Goal: Find contact information: Find contact information

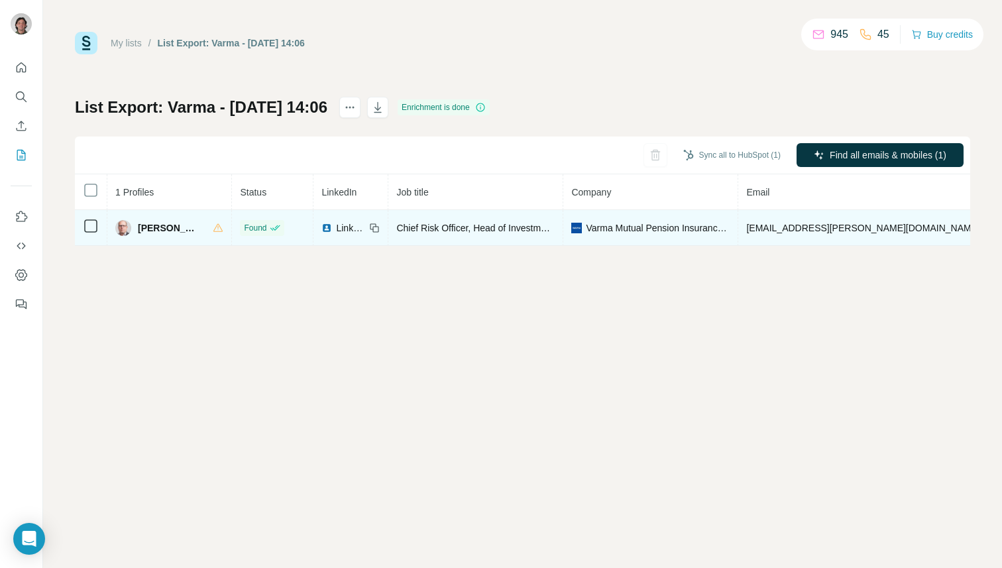
click at [760, 232] on span "kaj.blomster@varma.fi" at bounding box center [862, 228] width 233 height 11
copy span "kaj.blomster@varma.fi"
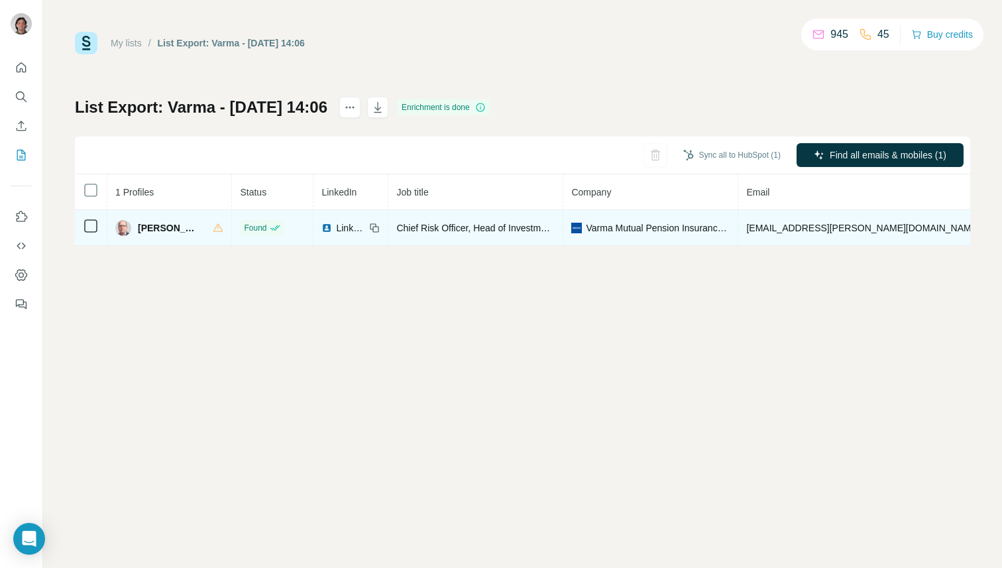
copy span "+358408352250"
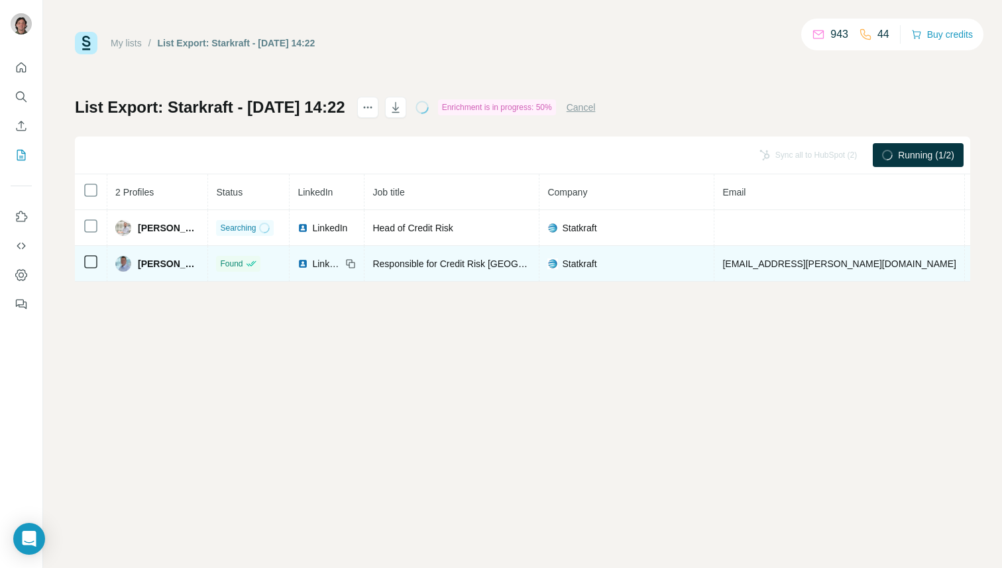
click at [745, 260] on span "roar.berg@statkraft.com" at bounding box center [838, 263] width 233 height 11
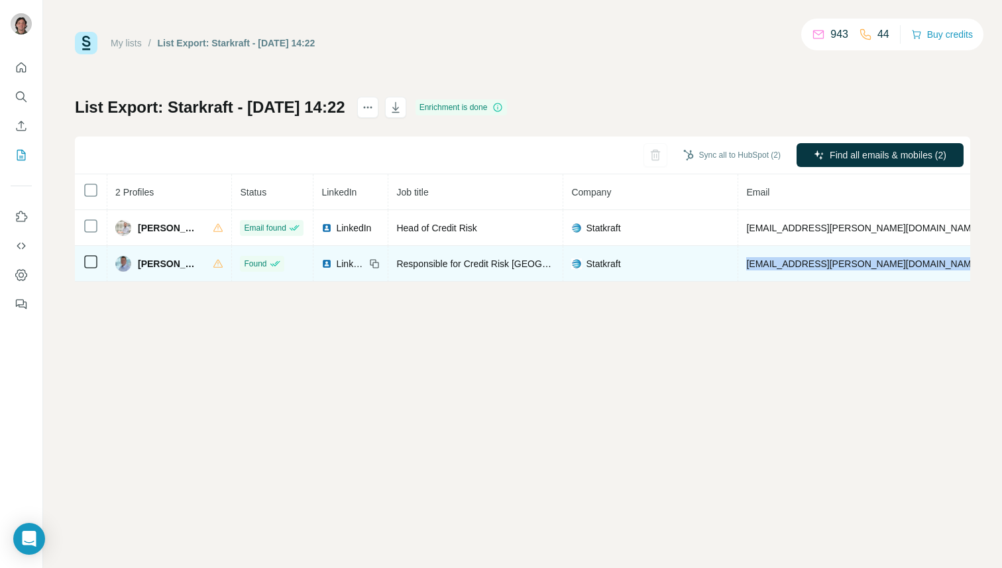
click at [746, 260] on span "roar.berg@statkraft.com" at bounding box center [862, 263] width 233 height 11
copy span "roar.berg@statkraft.com"
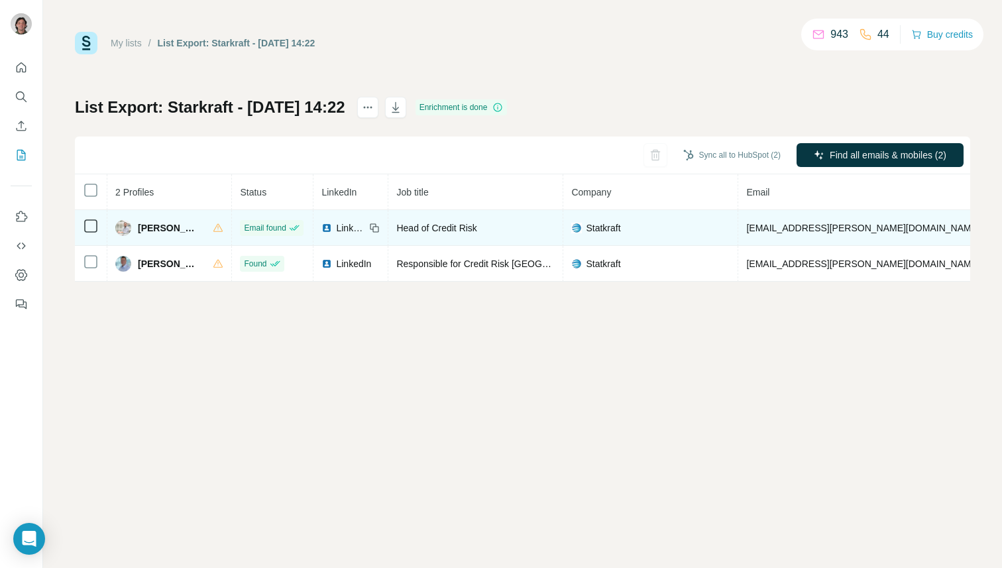
click at [763, 223] on span "maxime.abel@statkraft.com" at bounding box center [862, 228] width 233 height 11
copy span "maxime.abel@statkraft.com"
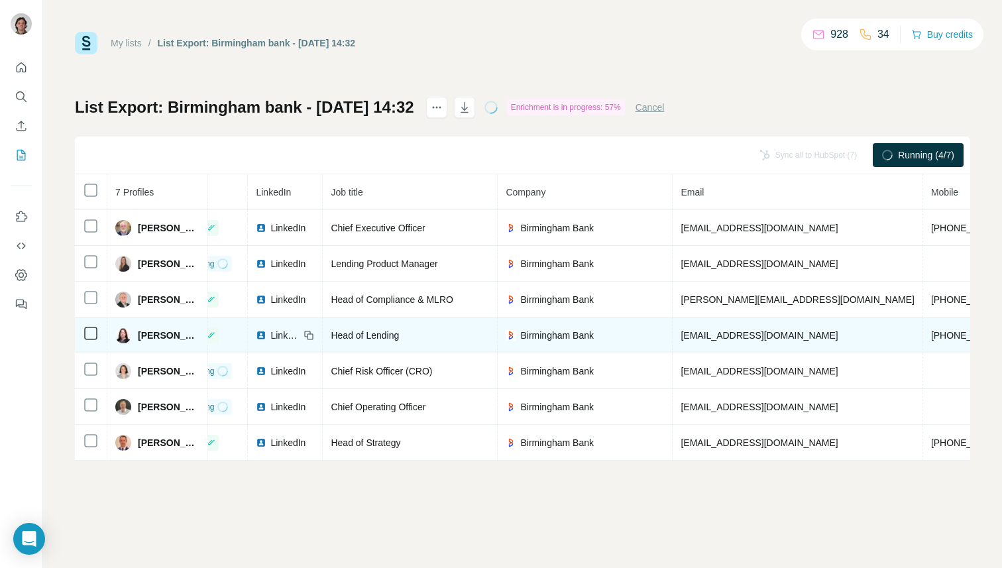
scroll to position [0, 244]
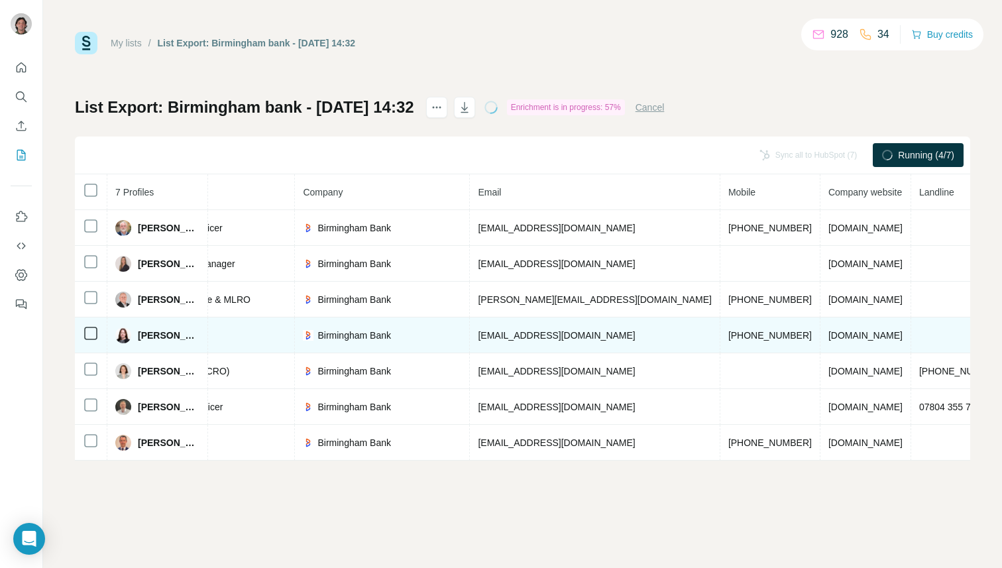
click at [728, 331] on span "[PHONE_NUMBER]" at bounding box center [769, 335] width 83 height 11
click at [728, 335] on span "[PHONE_NUMBER]" at bounding box center [769, 335] width 83 height 11
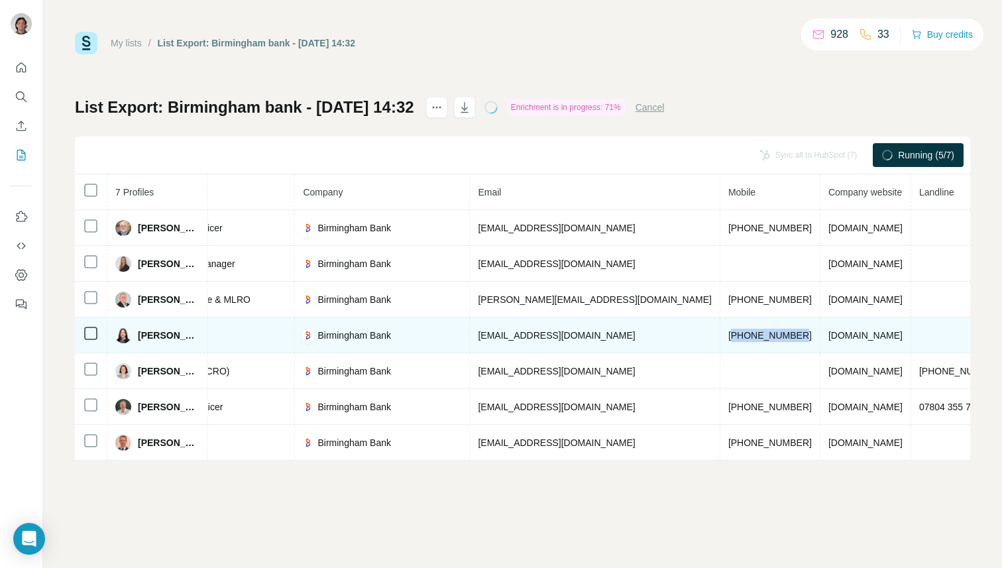
click at [728, 335] on span "[PHONE_NUMBER]" at bounding box center [769, 335] width 83 height 11
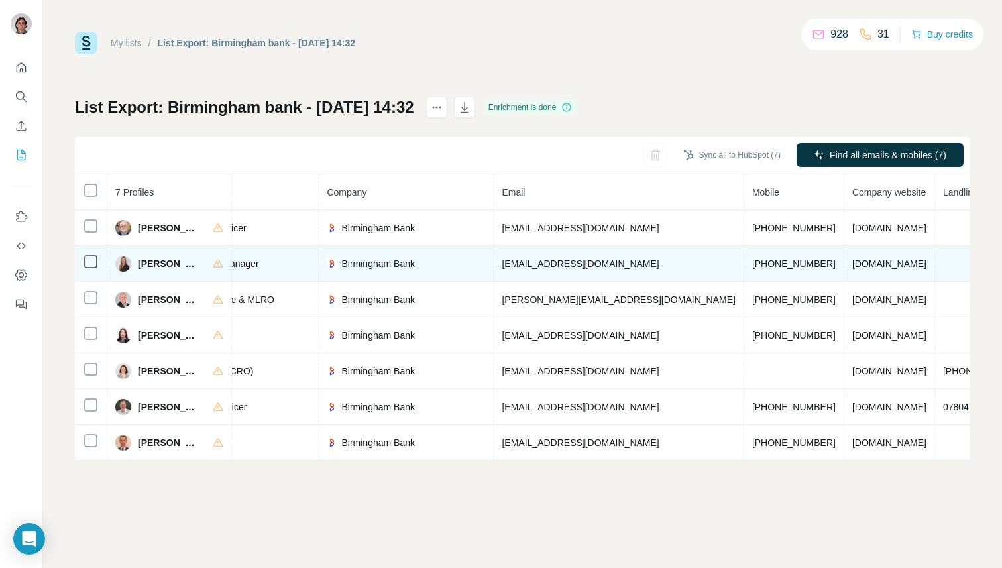
click at [752, 264] on span "+447477603143" at bounding box center [793, 263] width 83 height 11
copy span "+447477603143"
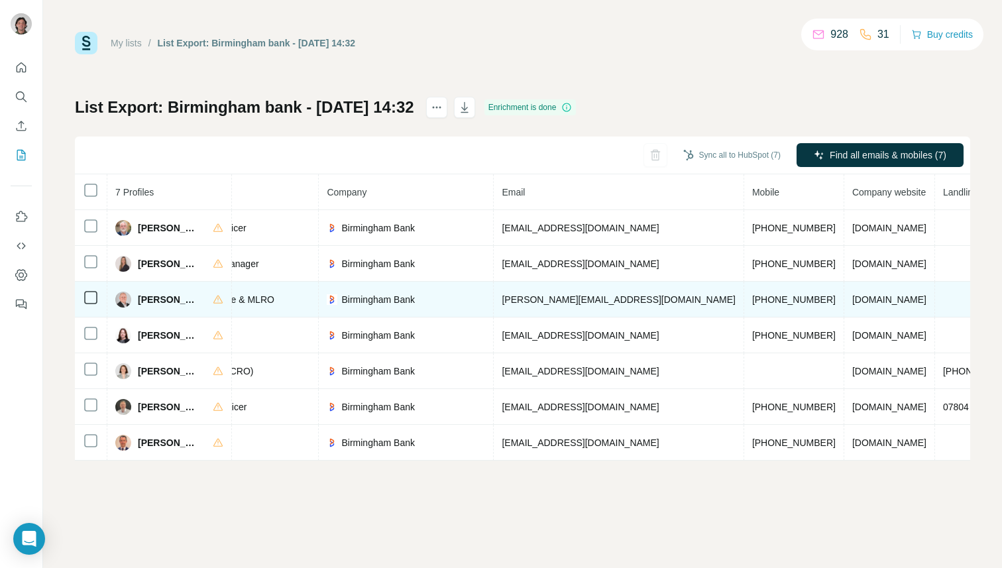
click at [744, 289] on td "+447980155204" at bounding box center [794, 300] width 100 height 36
click at [752, 296] on span "+447980155204" at bounding box center [793, 299] width 83 height 11
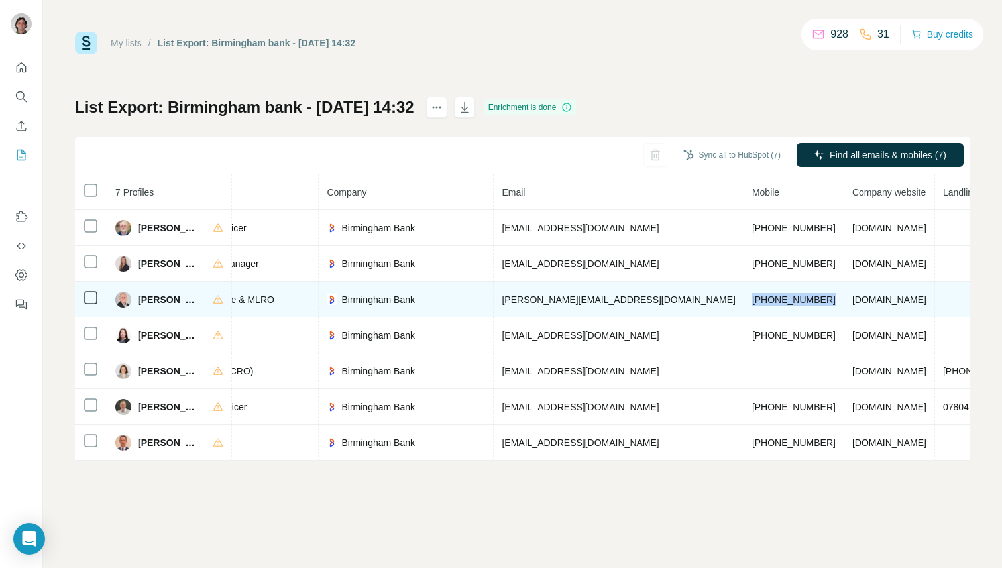
copy span "+447980155204"
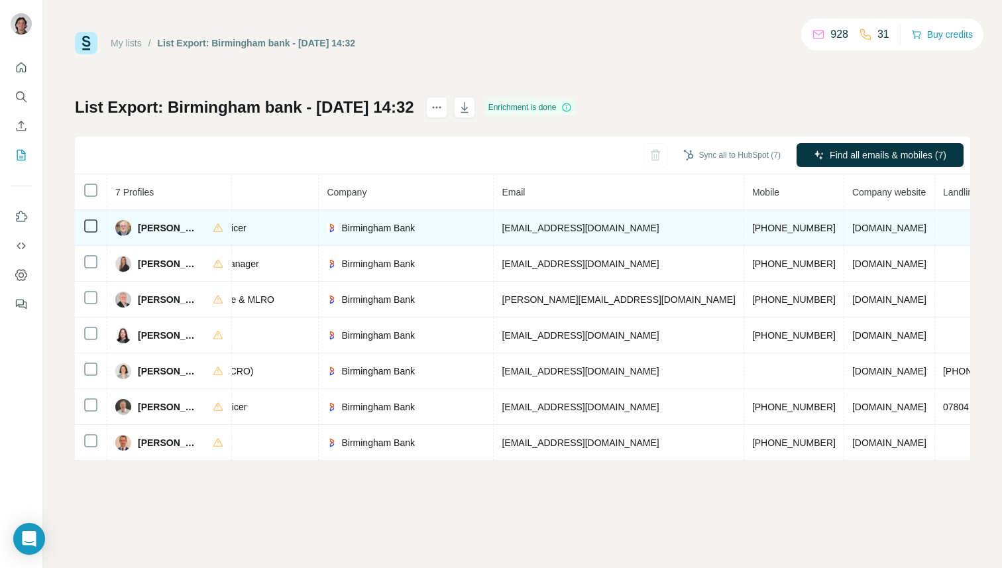
click at [752, 229] on span "+447834242951" at bounding box center [793, 228] width 83 height 11
copy span "+447834242951"
